Goal: Information Seeking & Learning: Check status

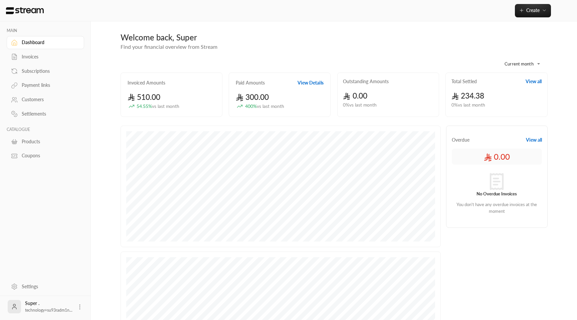
click at [36, 56] on div "Invoices" at bounding box center [49, 56] width 54 height 7
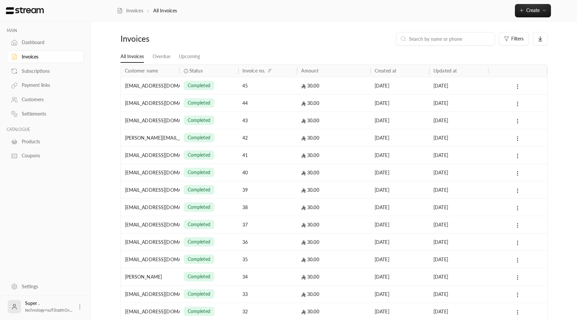
click at [447, 41] on input at bounding box center [449, 38] width 81 height 7
paste input "Salam Usman, sorry for the late ping (not urgent, read at your convenience) Two…"
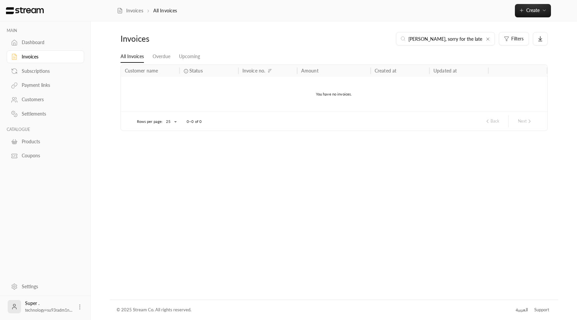
paste input "Yazeedstudent@gmail.com"
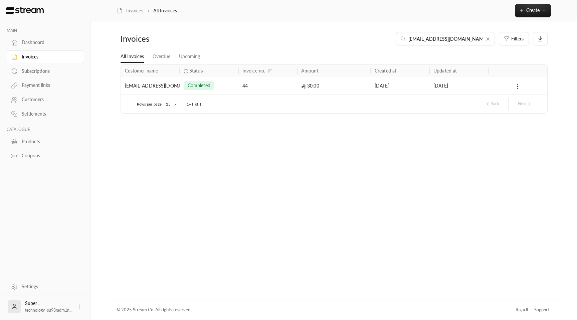
type input "Yazeedstudent@gmail.com"
click at [302, 89] on div "30.00" at bounding box center [333, 85] width 65 height 17
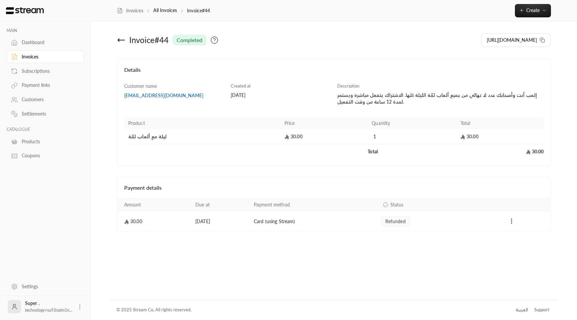
click at [122, 42] on icon at bounding box center [121, 40] width 8 height 8
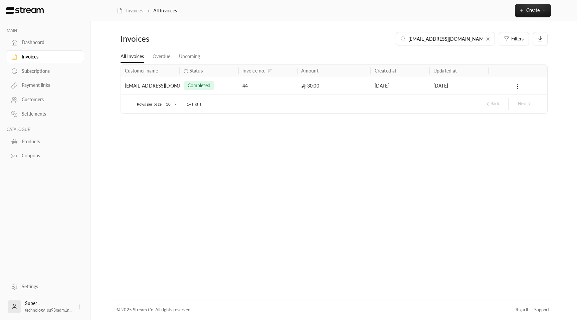
click at [43, 87] on div "Payment links" at bounding box center [49, 85] width 54 height 7
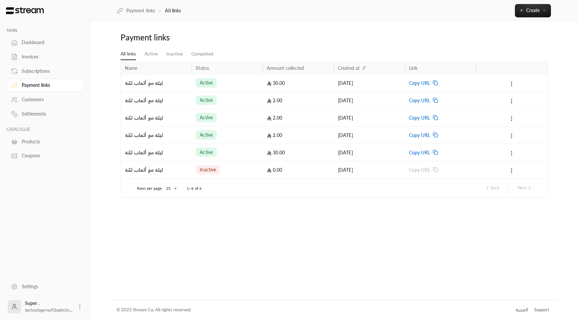
click at [264, 80] on div "30.00" at bounding box center [298, 82] width 71 height 17
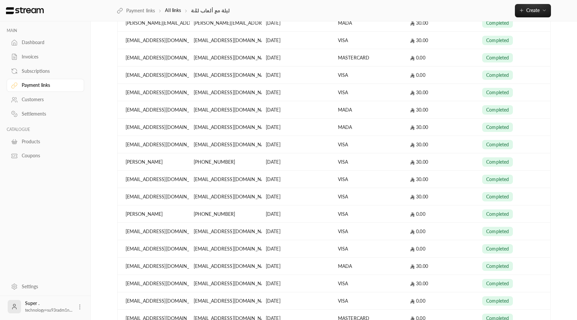
scroll to position [399, 0]
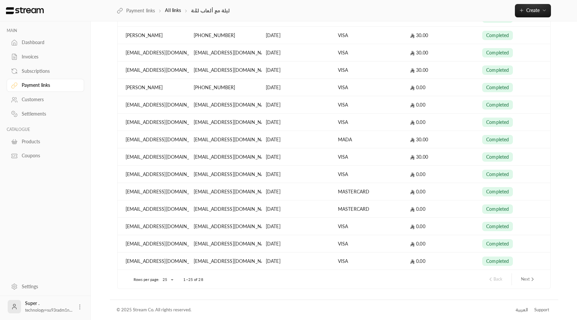
click at [529, 279] on button "Next" at bounding box center [528, 278] width 20 height 11
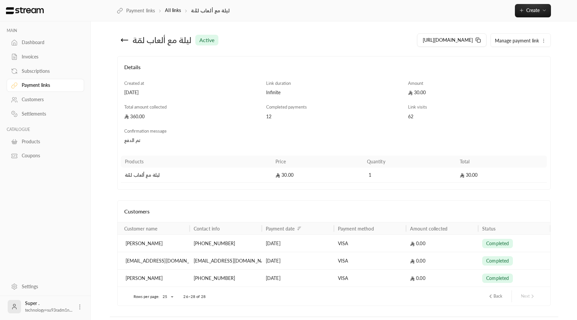
scroll to position [17, 0]
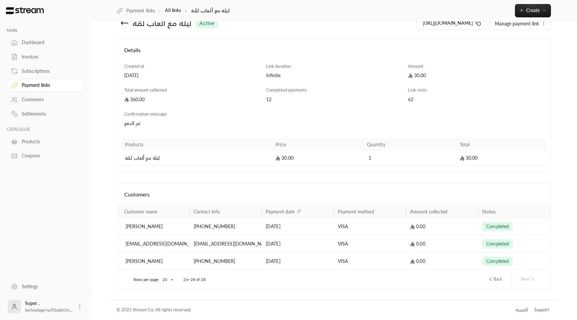
click at [496, 281] on button "Back" at bounding box center [495, 278] width 20 height 11
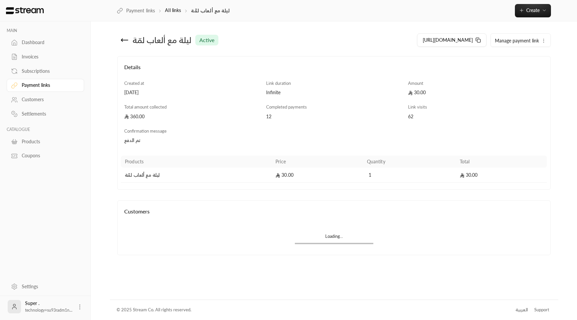
scroll to position [0, 0]
click at [125, 40] on icon at bounding box center [124, 40] width 7 height 0
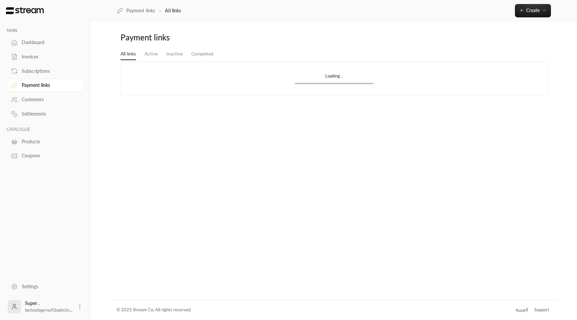
click at [39, 91] on link "Payment links" at bounding box center [45, 85] width 77 height 13
click at [44, 87] on div "Payment links" at bounding box center [49, 85] width 54 height 7
click at [150, 55] on link "Active" at bounding box center [151, 54] width 13 height 12
click at [131, 56] on link "All links" at bounding box center [128, 54] width 15 height 12
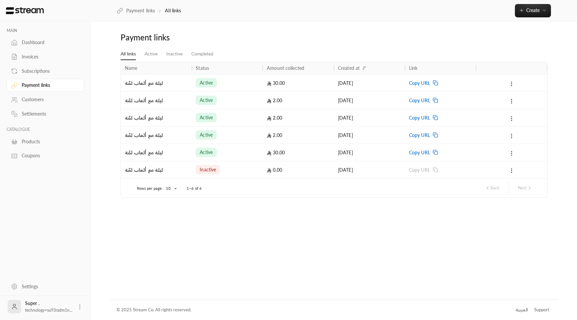
click at [243, 84] on div "active" at bounding box center [227, 82] width 63 height 17
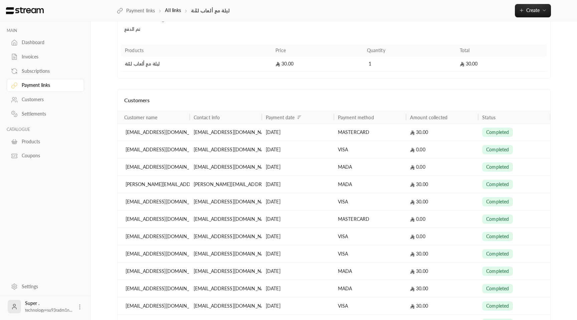
scroll to position [103, 0]
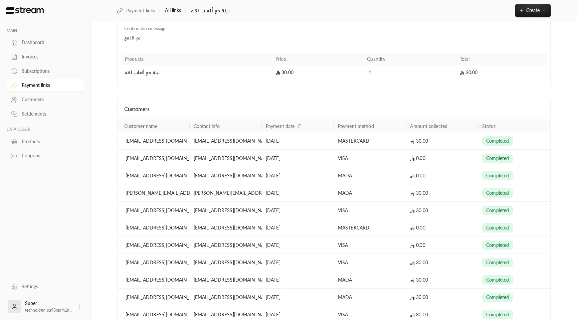
click at [255, 162] on div "yazeedstudent@gmail.com" at bounding box center [226, 158] width 64 height 17
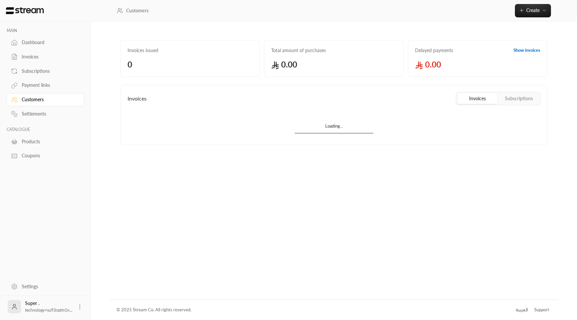
click at [30, 98] on div "Customers" at bounding box center [49, 99] width 54 height 7
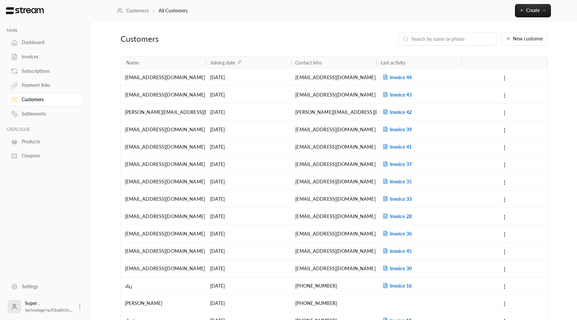
click at [441, 40] on input at bounding box center [451, 38] width 81 height 7
paste input "Yazeedstudent@gmail.com"
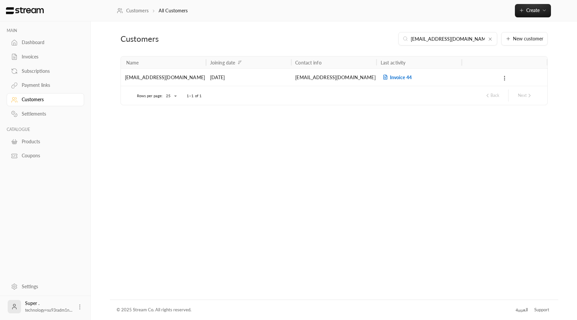
type input "Yazeedstudent@gmail.com"
click at [177, 77] on div "Yazeedstudent@gmail.com" at bounding box center [163, 77] width 77 height 17
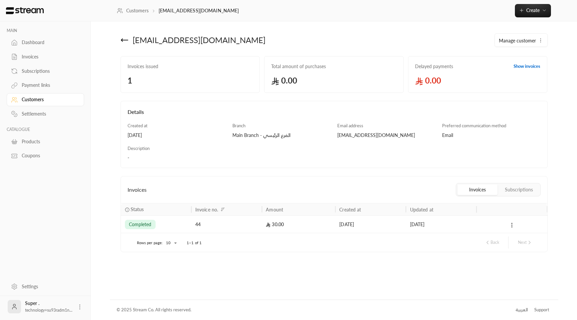
click at [237, 224] on div "44" at bounding box center [226, 224] width 62 height 17
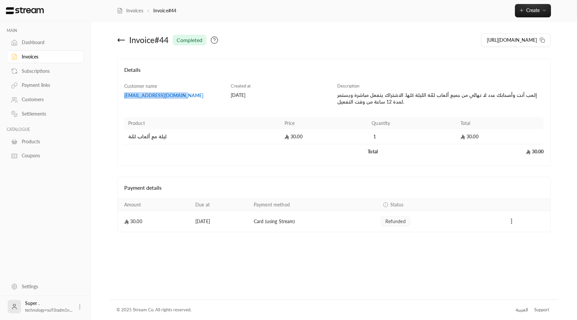
drag, startPoint x: 120, startPoint y: 95, endPoint x: 188, endPoint y: 95, distance: 68.5
click at [188, 95] on div "Details Customer name Yazeedstudent@gmail.com Created at 26/09/2025 Description…" at bounding box center [334, 112] width 434 height 107
copy div "Yazeedstudent@gmail.com"
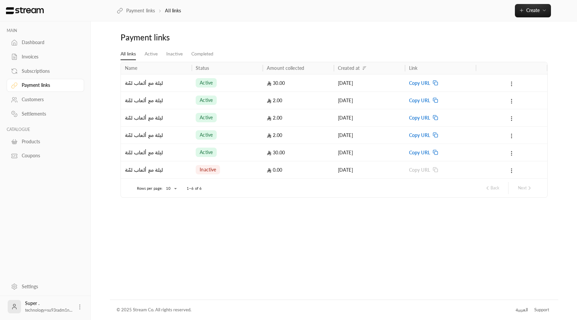
click at [242, 89] on div "active" at bounding box center [227, 82] width 63 height 17
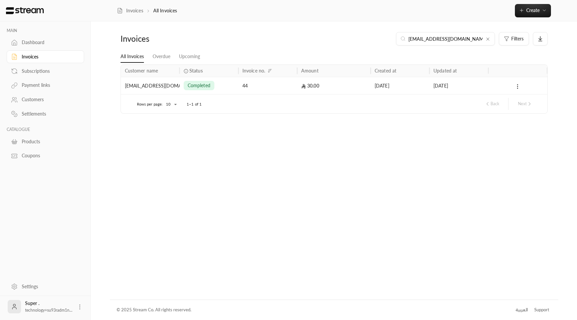
click at [152, 88] on div "[EMAIL_ADDRESS][DOMAIN_NAME]" at bounding box center [150, 85] width 51 height 17
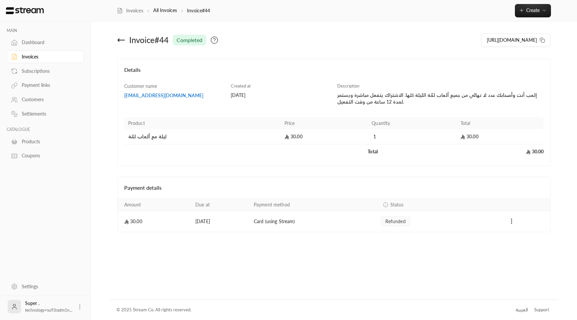
click at [75, 304] on div "Super . technology+su93radm1n..." at bounding box center [45, 306] width 77 height 21
click at [79, 305] on icon at bounding box center [79, 307] width 7 height 7
click at [75, 304] on li "Logout" at bounding box center [69, 306] width 24 height 11
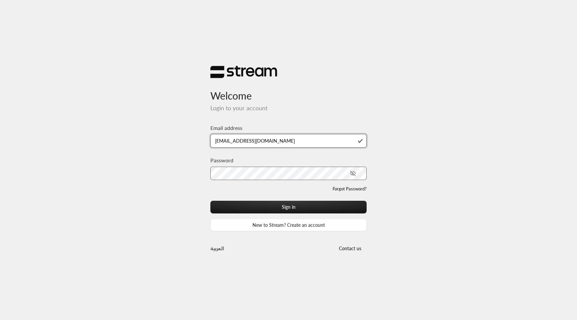
click at [274, 141] on input "[EMAIL_ADDRESS][DOMAIN_NAME]" at bounding box center [288, 141] width 156 height 14
type input "[EMAIL_ADDRESS][DOMAIN_NAME]"
click at [210, 201] on button "Sign in" at bounding box center [288, 207] width 156 height 12
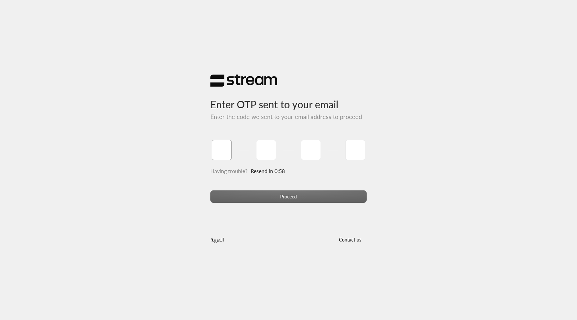
type input "1"
type input "2"
type input "3"
type input "4"
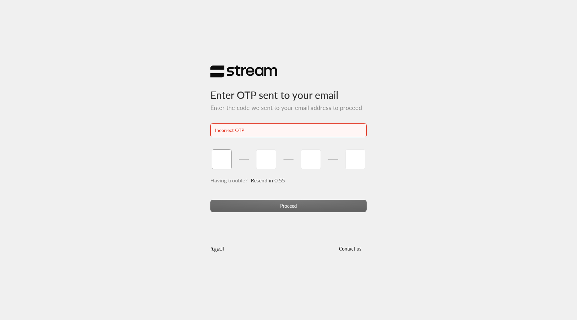
click at [230, 165] on input "tel" at bounding box center [222, 159] width 20 height 20
paste input "7"
type input "7"
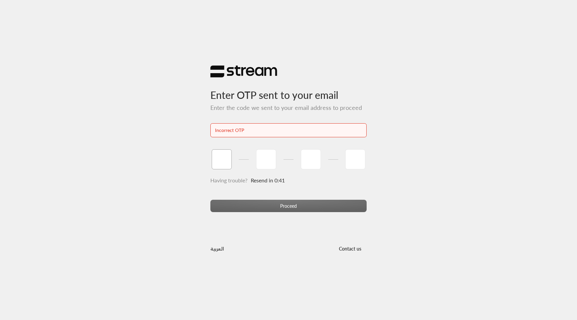
type input "5"
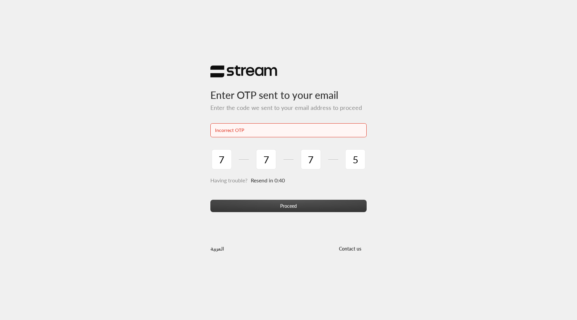
click at [293, 204] on button "Proceed" at bounding box center [288, 206] width 156 height 12
